Goal: Obtain resource: Obtain resource

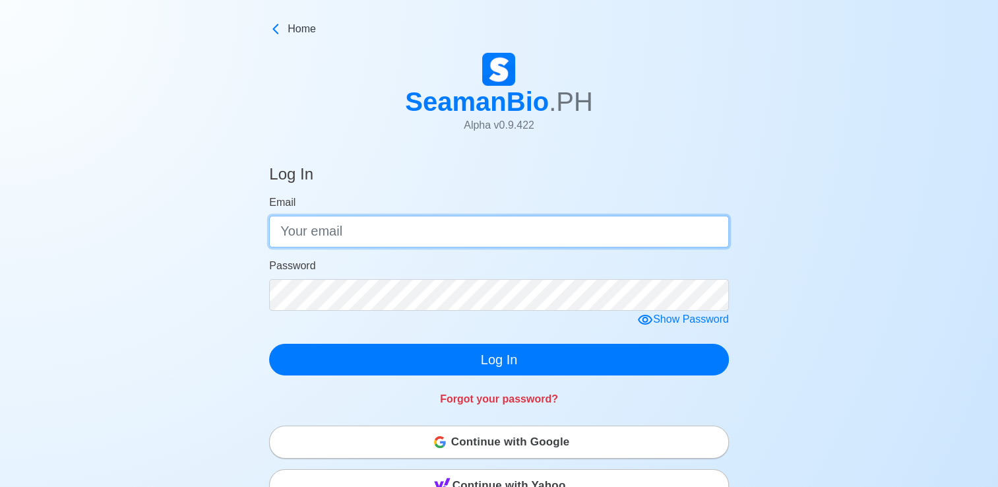
click at [319, 233] on input "Email" at bounding box center [499, 232] width 460 height 32
type input "[EMAIL_ADDRESS][DOMAIN_NAME]"
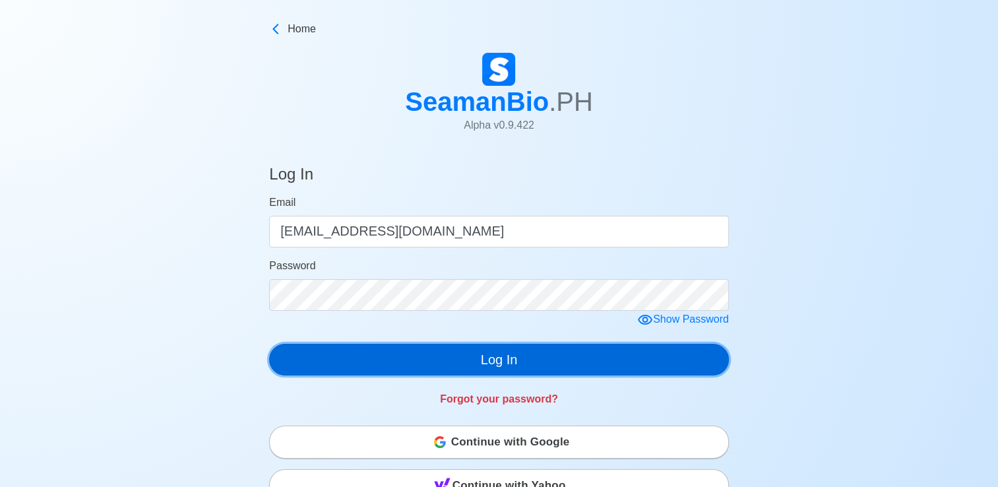
click at [593, 360] on button "Log In" at bounding box center [499, 360] width 460 height 32
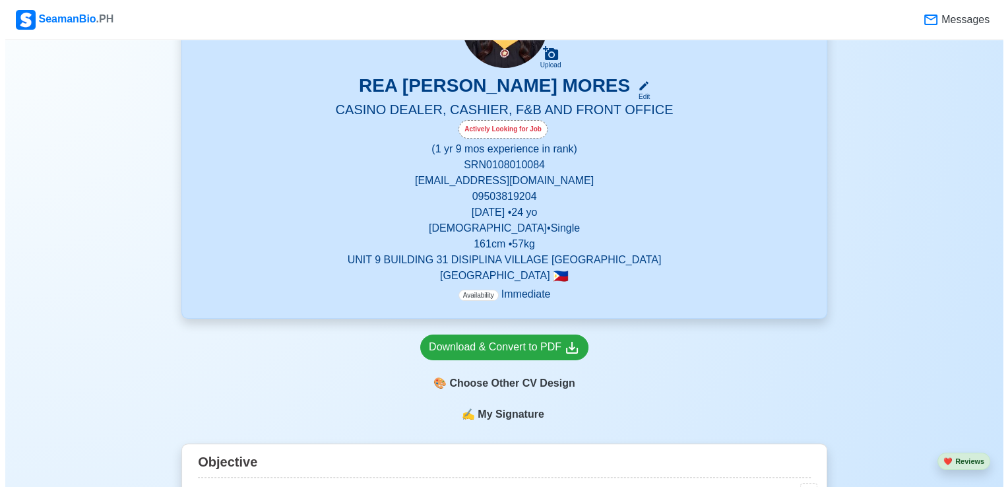
scroll to position [277, 0]
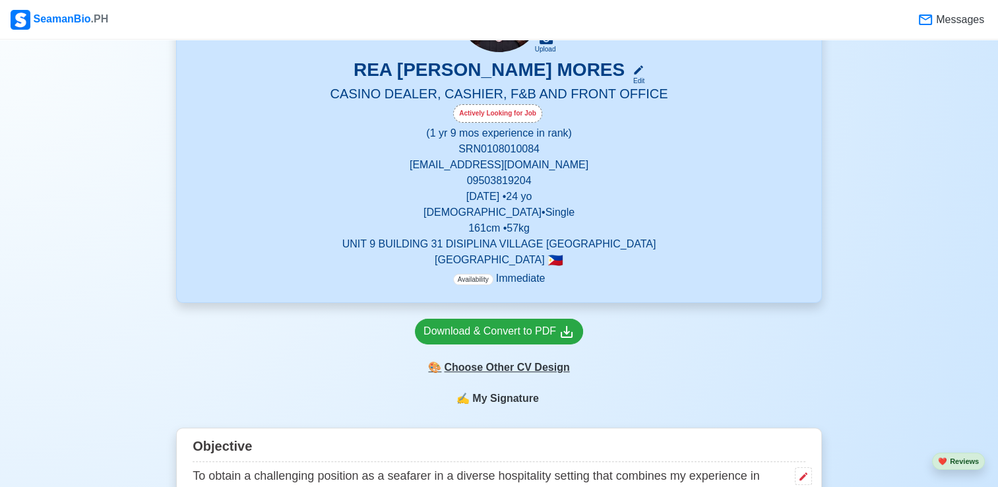
click at [469, 367] on div "🎨 Choose Other CV Design" at bounding box center [499, 367] width 168 height 25
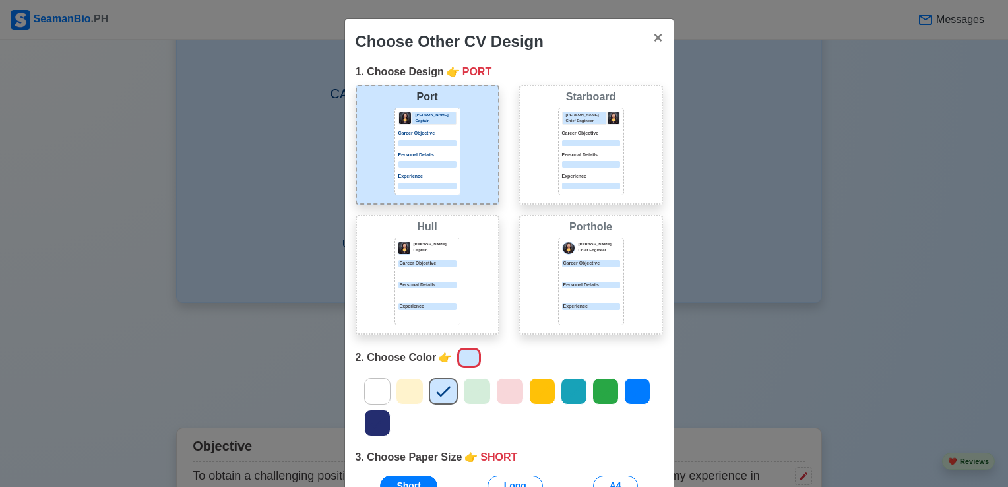
click at [471, 395] on icon at bounding box center [477, 391] width 20 height 20
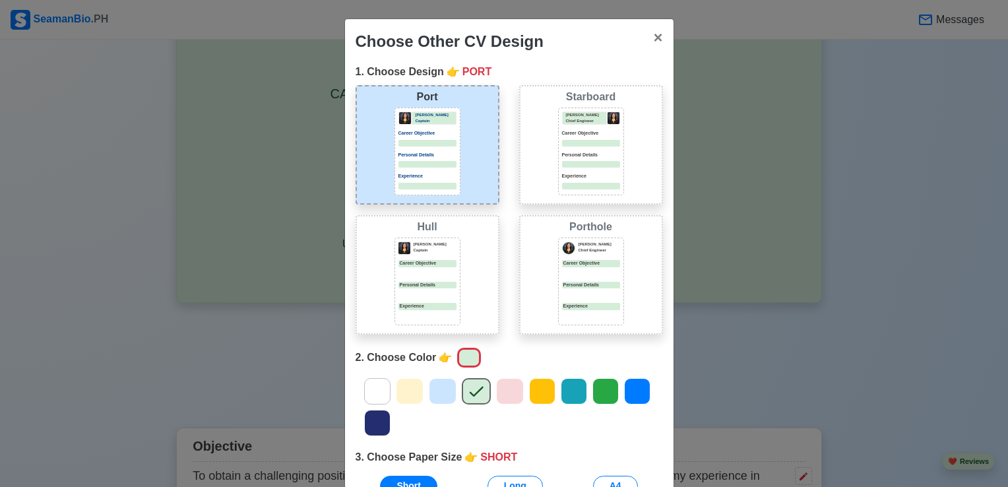
click at [378, 384] on icon at bounding box center [377, 391] width 20 height 20
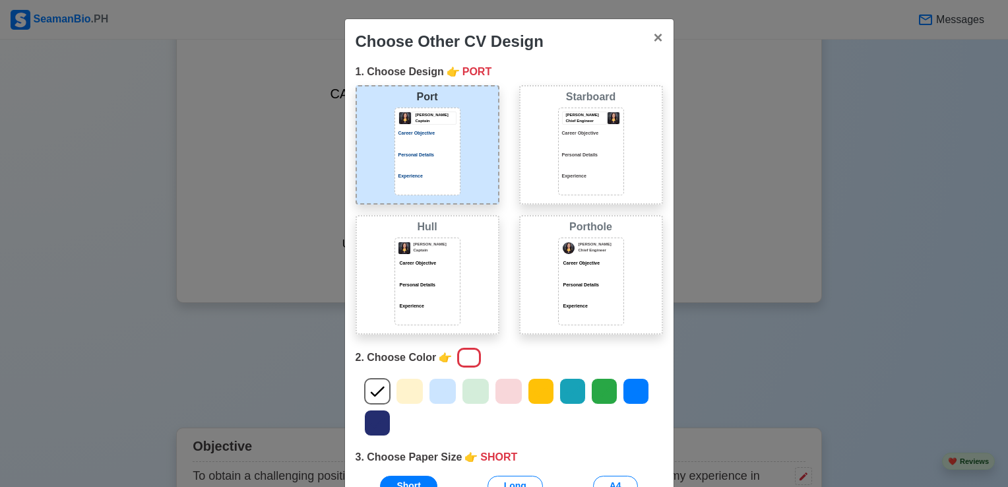
click at [564, 389] on icon at bounding box center [572, 391] width 20 height 20
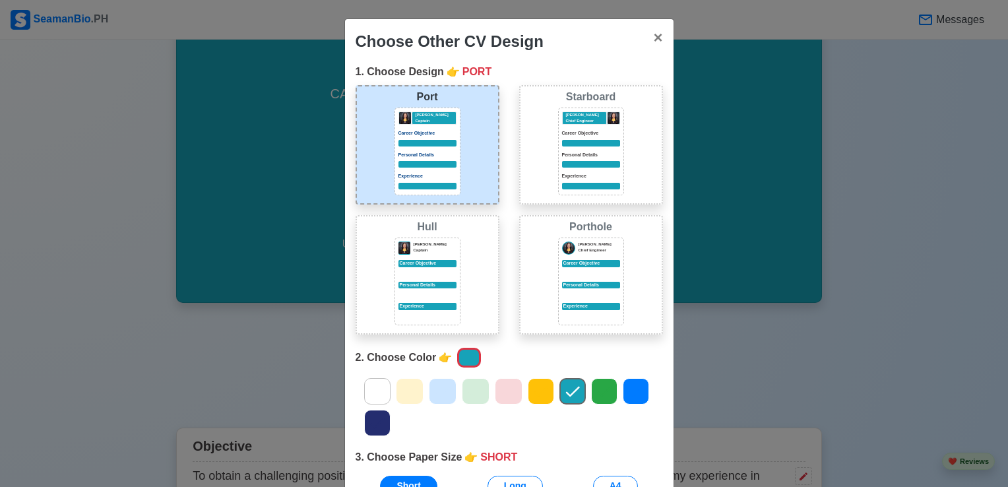
click at [377, 423] on icon at bounding box center [377, 423] width 20 height 20
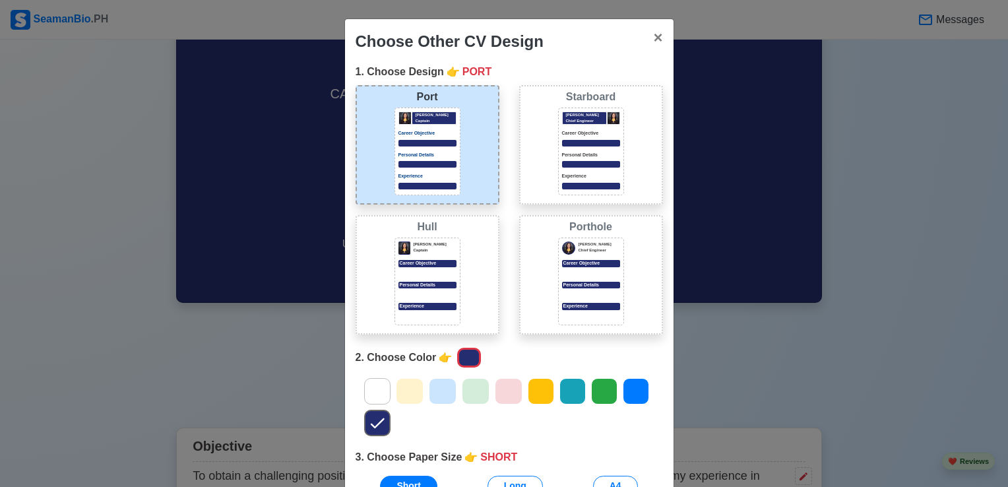
click at [495, 384] on div at bounding box center [509, 391] width 28 height 26
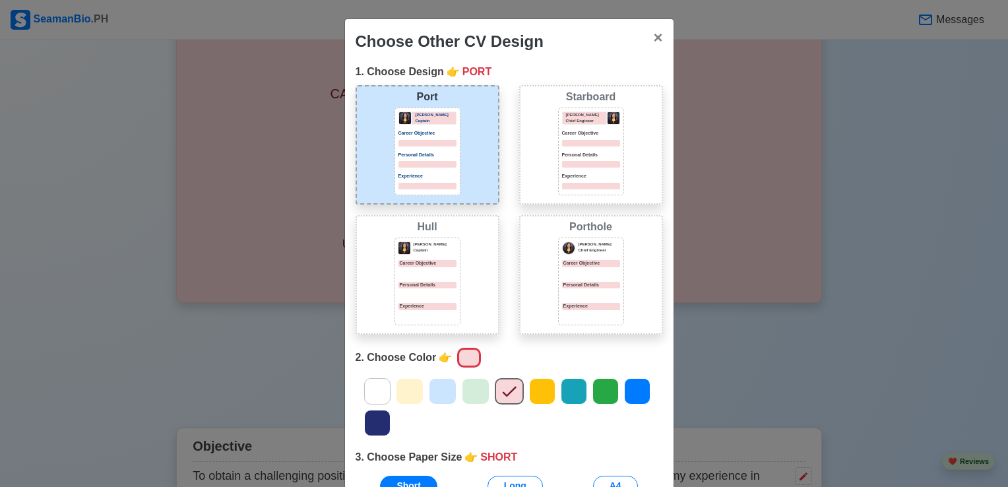
click at [435, 388] on icon at bounding box center [443, 391] width 20 height 20
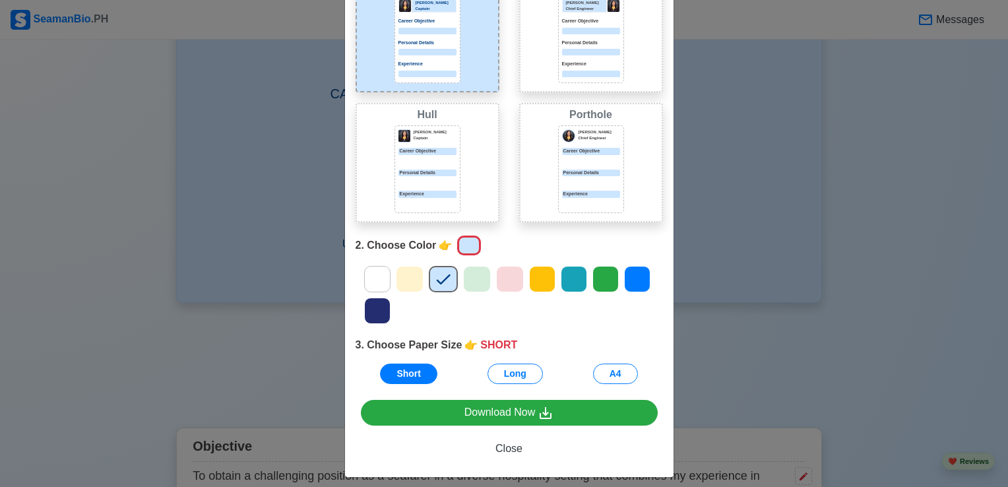
scroll to position [119, 0]
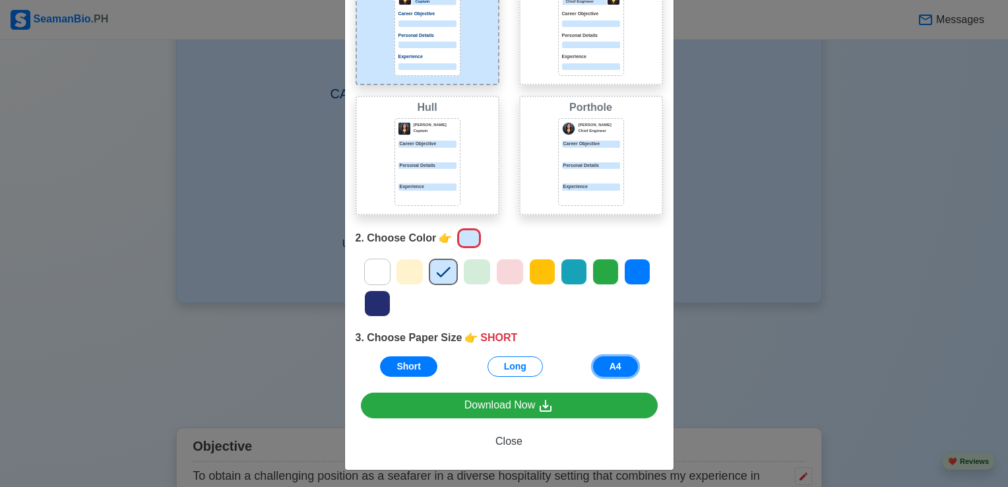
click at [626, 365] on button "A4" at bounding box center [615, 366] width 45 height 20
click at [396, 369] on button "Short" at bounding box center [408, 366] width 57 height 20
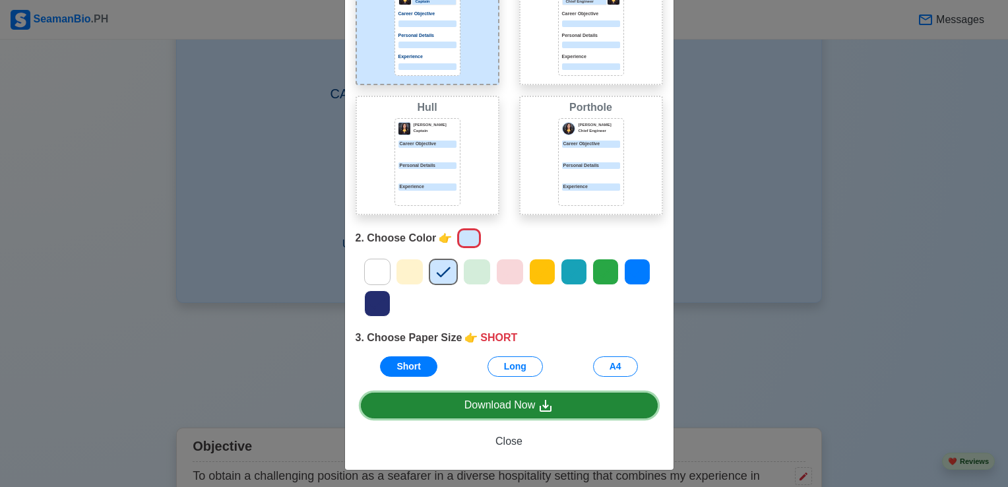
click at [437, 400] on link "Download Now" at bounding box center [509, 405] width 297 height 26
